Goal: Register for event/course: Sign up to attend an event or enroll in a course

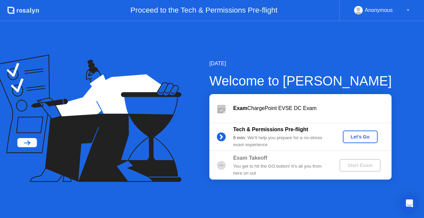
click at [356, 163] on div "Start Exam" at bounding box center [359, 165] width 35 height 5
click at [359, 138] on div "Let's Go" at bounding box center [359, 136] width 29 height 5
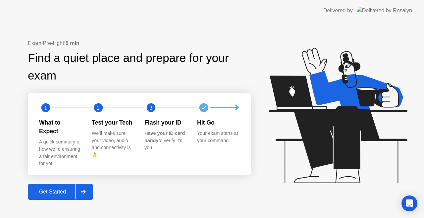
click at [55, 189] on div "Get Started" at bounding box center [52, 192] width 45 height 6
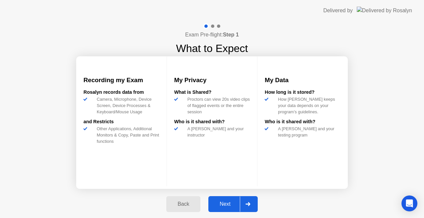
click at [224, 204] on div "Next" at bounding box center [224, 204] width 29 height 6
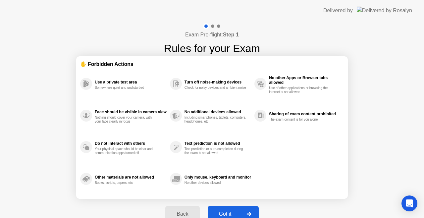
click at [228, 212] on div "Got it" at bounding box center [225, 214] width 31 height 6
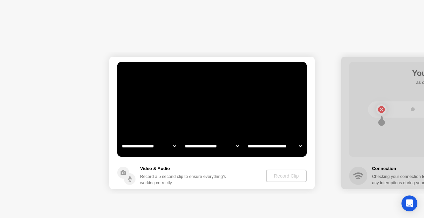
select select "**********"
select select "*******"
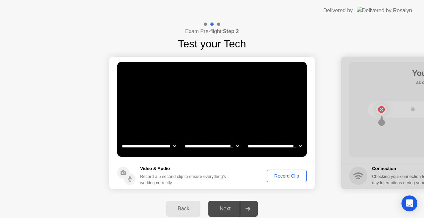
click at [318, 49] on div "Exam Pre-flight: Step 2 Test your Tech" at bounding box center [212, 36] width 424 height 30
click at [284, 174] on div "Record Clip" at bounding box center [286, 175] width 35 height 5
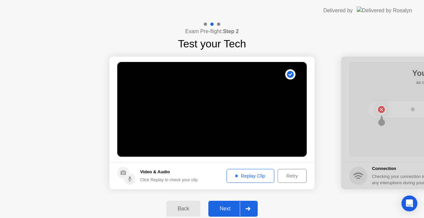
click at [243, 175] on div "Replay Clip" at bounding box center [250, 175] width 43 height 5
click at [224, 209] on div "Next" at bounding box center [224, 209] width 29 height 6
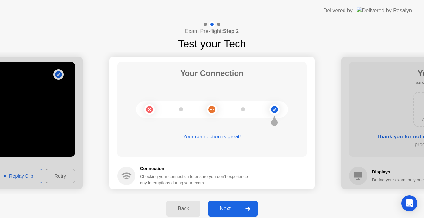
click at [224, 204] on button "Next" at bounding box center [232, 209] width 49 height 16
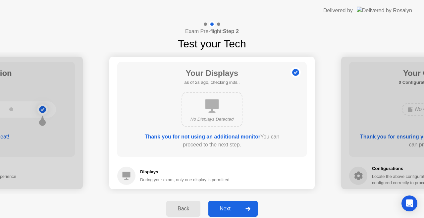
click at [229, 206] on div "Next" at bounding box center [224, 209] width 29 height 6
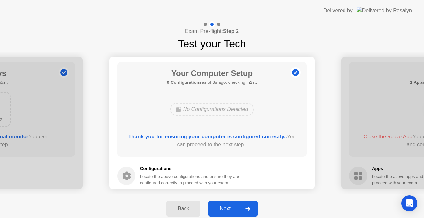
click at [229, 206] on div "Next" at bounding box center [224, 209] width 29 height 6
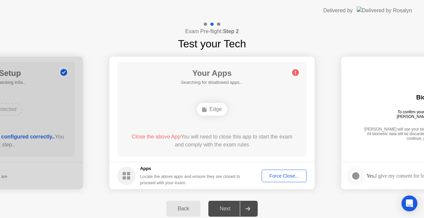
click at [282, 176] on div "Force Close..." at bounding box center [284, 175] width 40 height 5
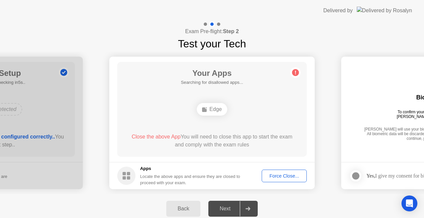
click at [227, 209] on div "Next" at bounding box center [224, 209] width 29 height 6
click at [282, 173] on div "Force Close..." at bounding box center [284, 175] width 40 height 5
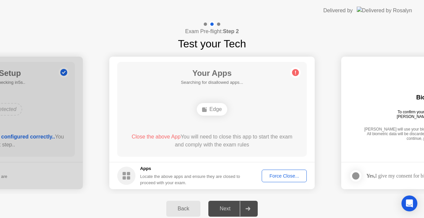
click at [225, 208] on div "Next" at bounding box center [224, 209] width 29 height 6
click at [226, 209] on div "Next" at bounding box center [224, 209] width 29 height 6
click at [227, 211] on div "Next" at bounding box center [224, 209] width 29 height 6
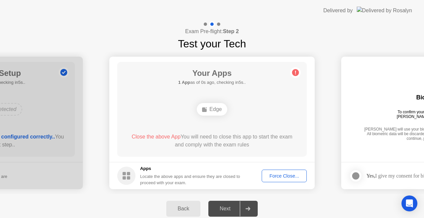
click at [281, 177] on div "Force Close..." at bounding box center [284, 175] width 40 height 5
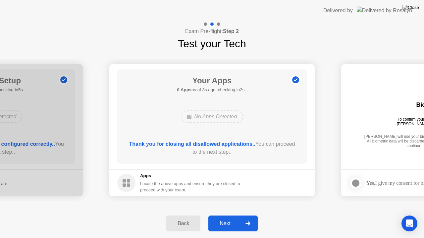
click at [225, 218] on div "Next" at bounding box center [224, 224] width 29 height 6
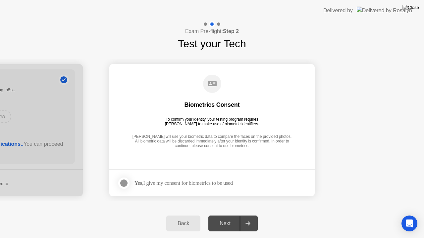
click at [124, 180] on div at bounding box center [124, 183] width 8 height 8
click at [224, 218] on div "Next" at bounding box center [224, 224] width 29 height 6
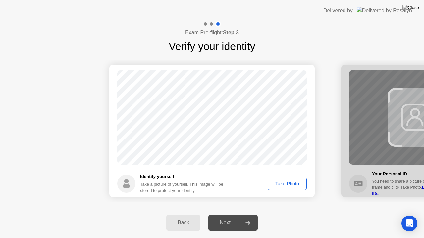
click at [288, 185] on div "Take Photo" at bounding box center [287, 183] width 34 height 5
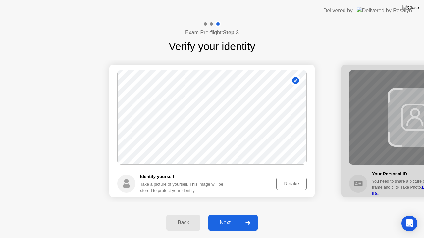
click at [288, 185] on div "Retake" at bounding box center [291, 183] width 26 height 5
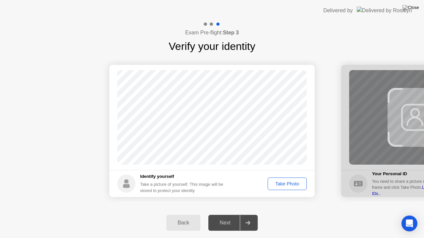
click at [288, 185] on div "Take Photo" at bounding box center [287, 183] width 34 height 5
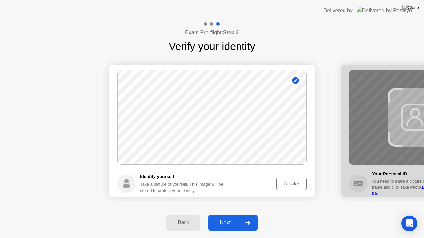
click at [224, 218] on button "Next" at bounding box center [232, 223] width 49 height 16
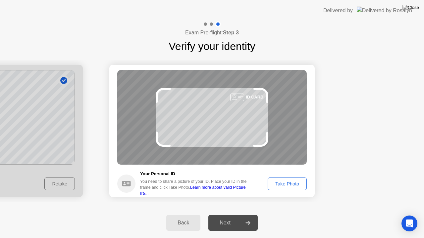
click at [286, 186] on div "Take Photo" at bounding box center [287, 183] width 34 height 5
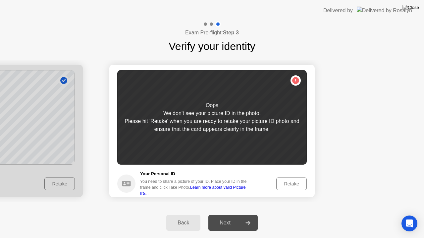
click at [286, 185] on div "Retake" at bounding box center [291, 183] width 26 height 5
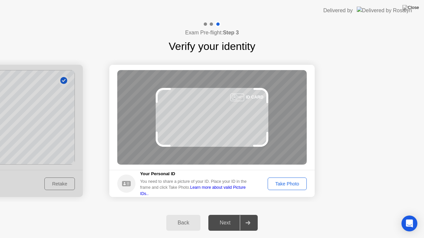
click at [286, 185] on div "Take Photo" at bounding box center [287, 183] width 34 height 5
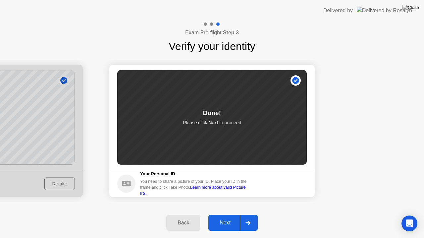
click at [222, 218] on div "Next" at bounding box center [224, 223] width 29 height 6
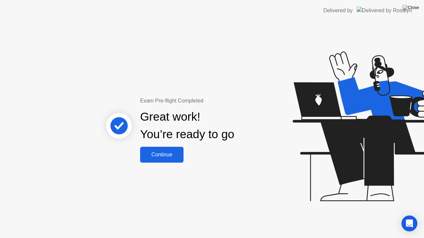
click at [169, 156] on div "Continue" at bounding box center [161, 155] width 39 height 6
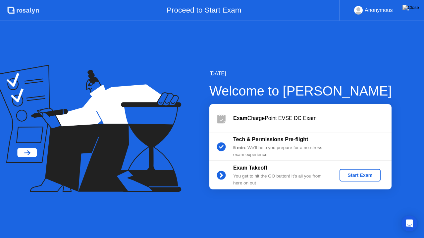
click at [356, 175] on div "Start Exam" at bounding box center [359, 175] width 35 height 5
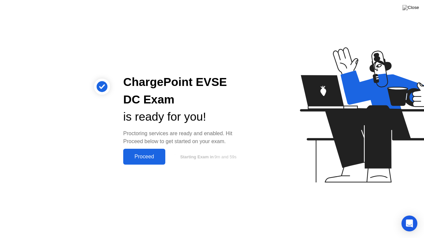
click at [140, 158] on div "Proceed" at bounding box center [144, 157] width 38 height 6
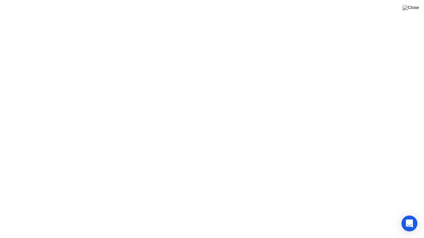
click iframe
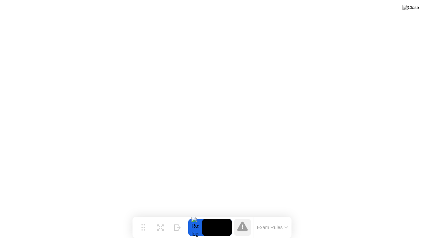
click at [286, 218] on button "Exam Rules" at bounding box center [272, 228] width 35 height 6
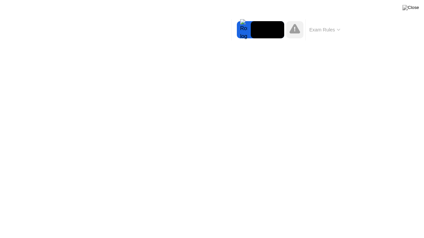
click at [303, 33] on div at bounding box center [294, 29] width 17 height 17
click at [295, 36] on div at bounding box center [294, 29] width 17 height 17
click at [322, 30] on button "Exam Rules" at bounding box center [324, 30] width 35 height 6
click at [334, 31] on button "Exam Rules" at bounding box center [324, 30] width 35 height 6
click at [244, 33] on div at bounding box center [244, 29] width 14 height 17
